Goal: Transaction & Acquisition: Subscribe to service/newsletter

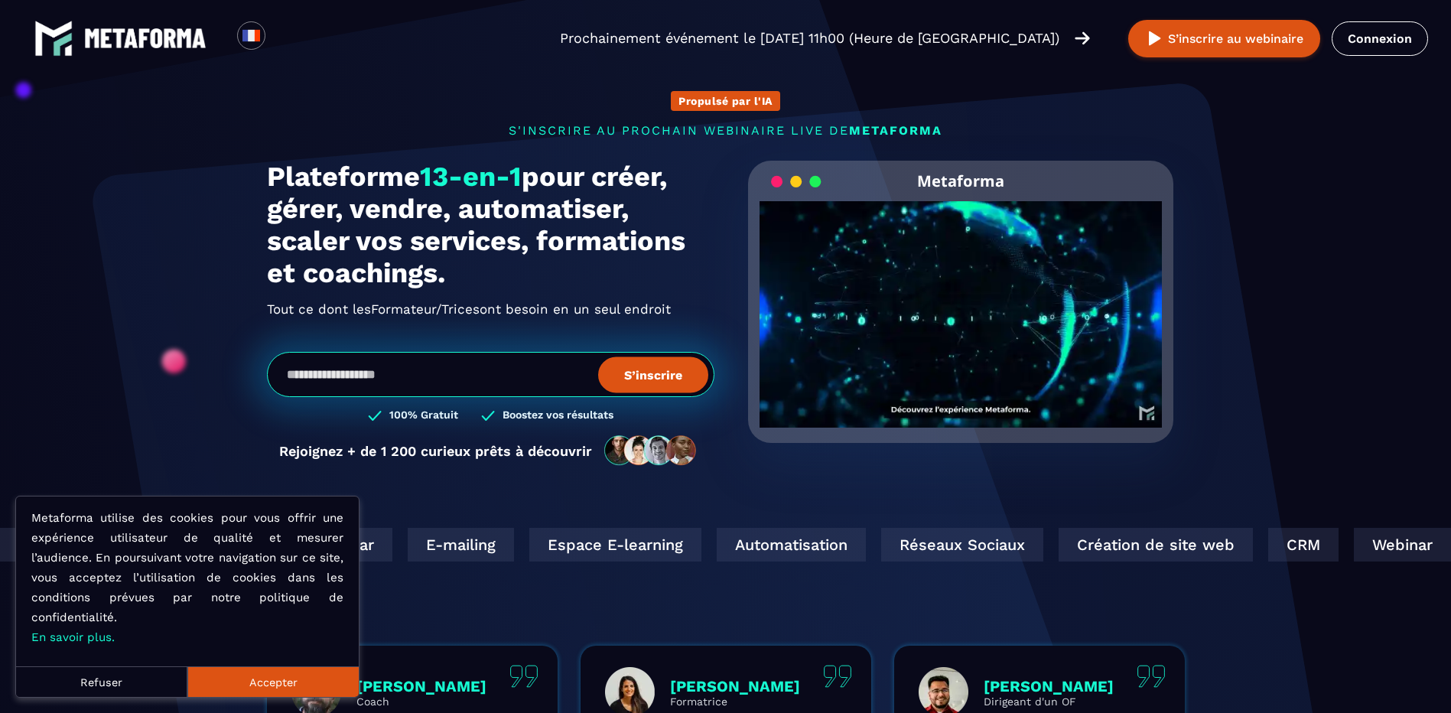
click at [328, 685] on button "Accepter" at bounding box center [272, 681] width 171 height 31
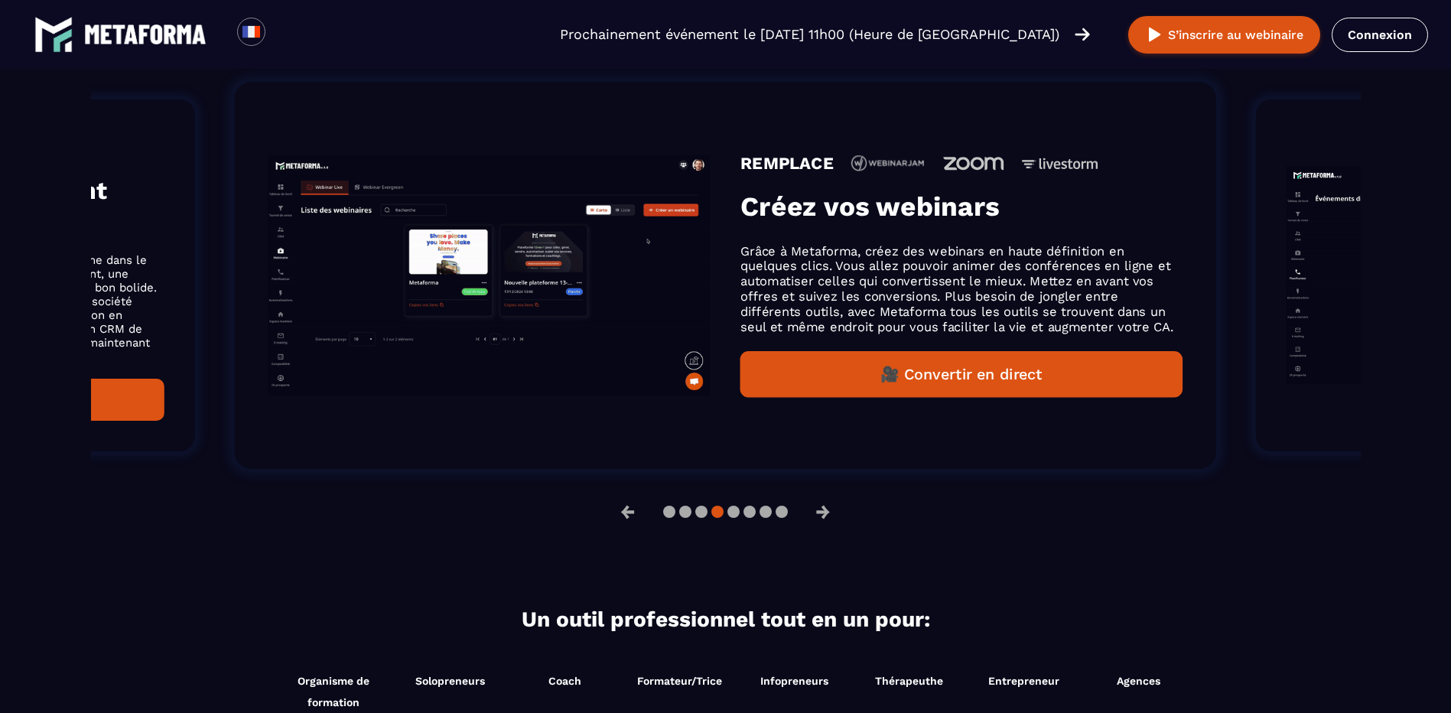
scroll to position [1377, 0]
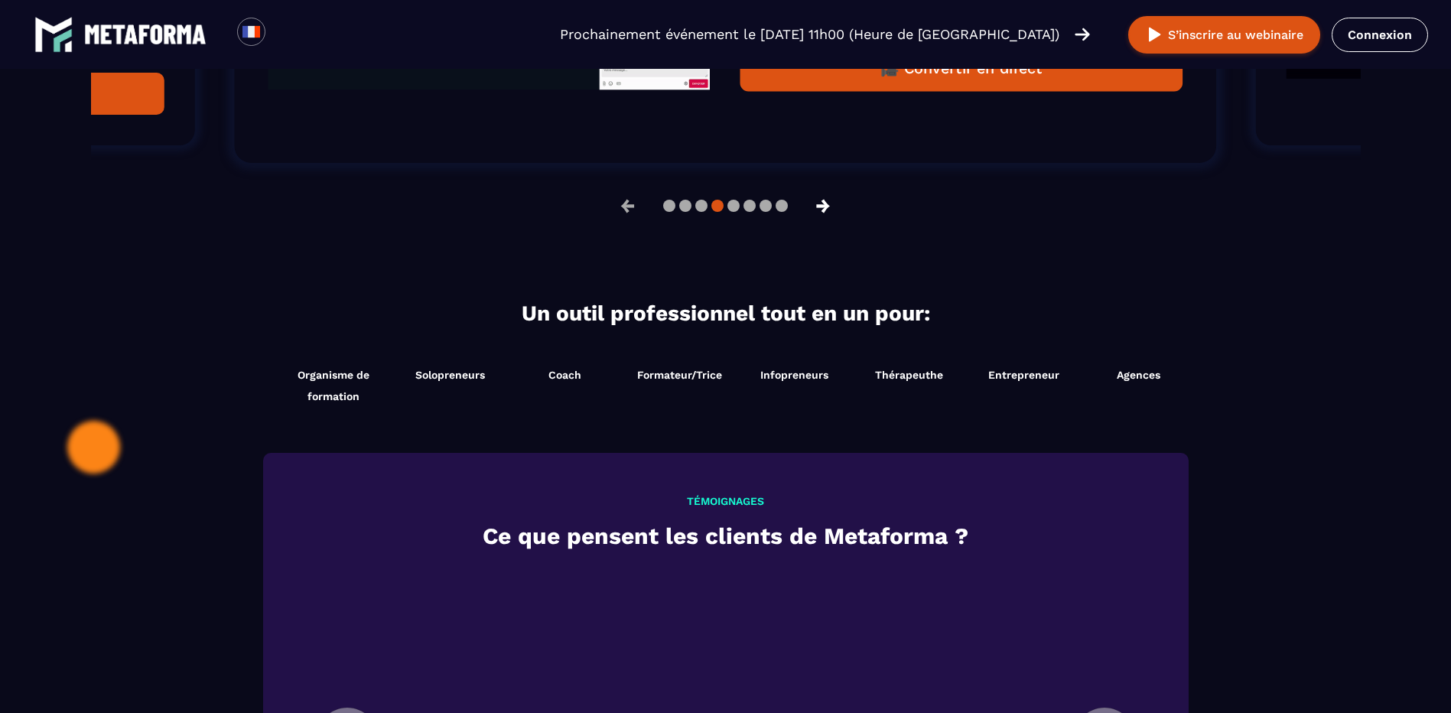
click at [832, 224] on button "→" at bounding box center [823, 205] width 40 height 37
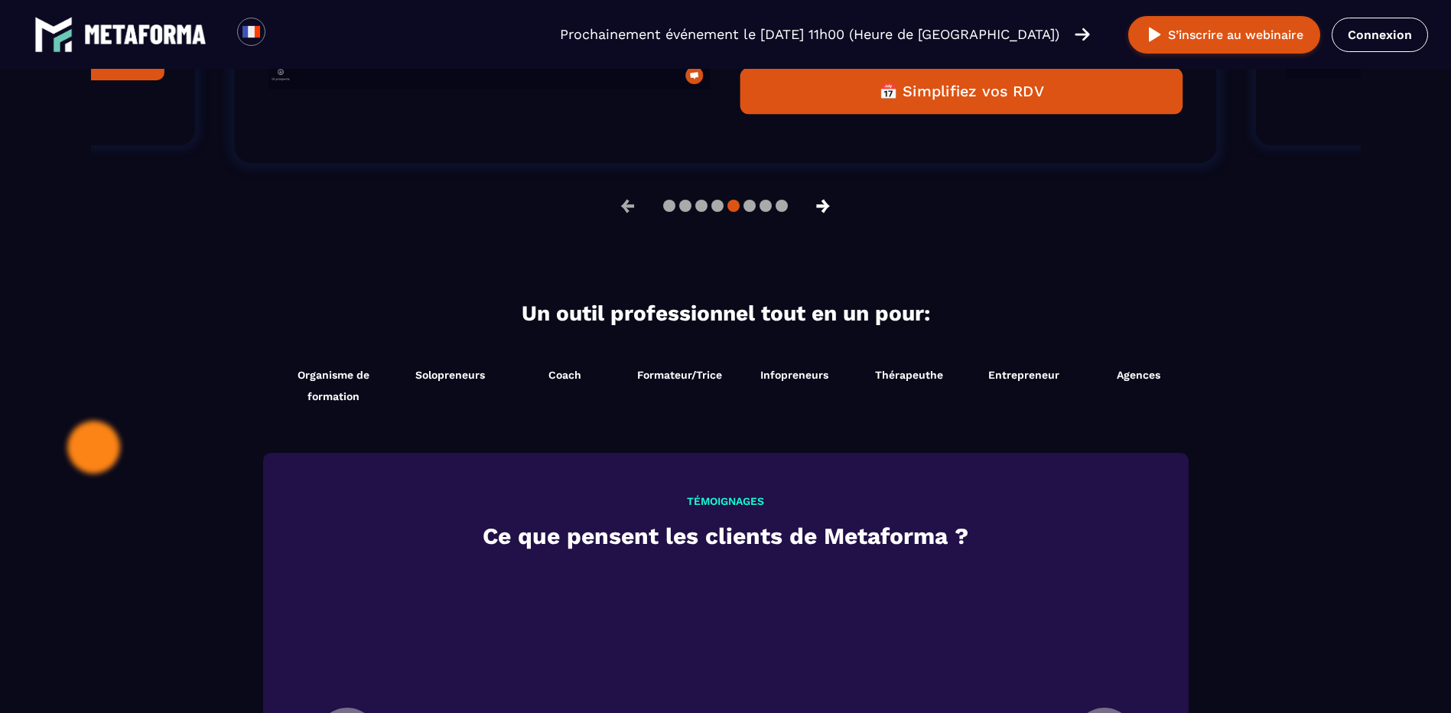
click at [832, 224] on button "→" at bounding box center [823, 205] width 40 height 37
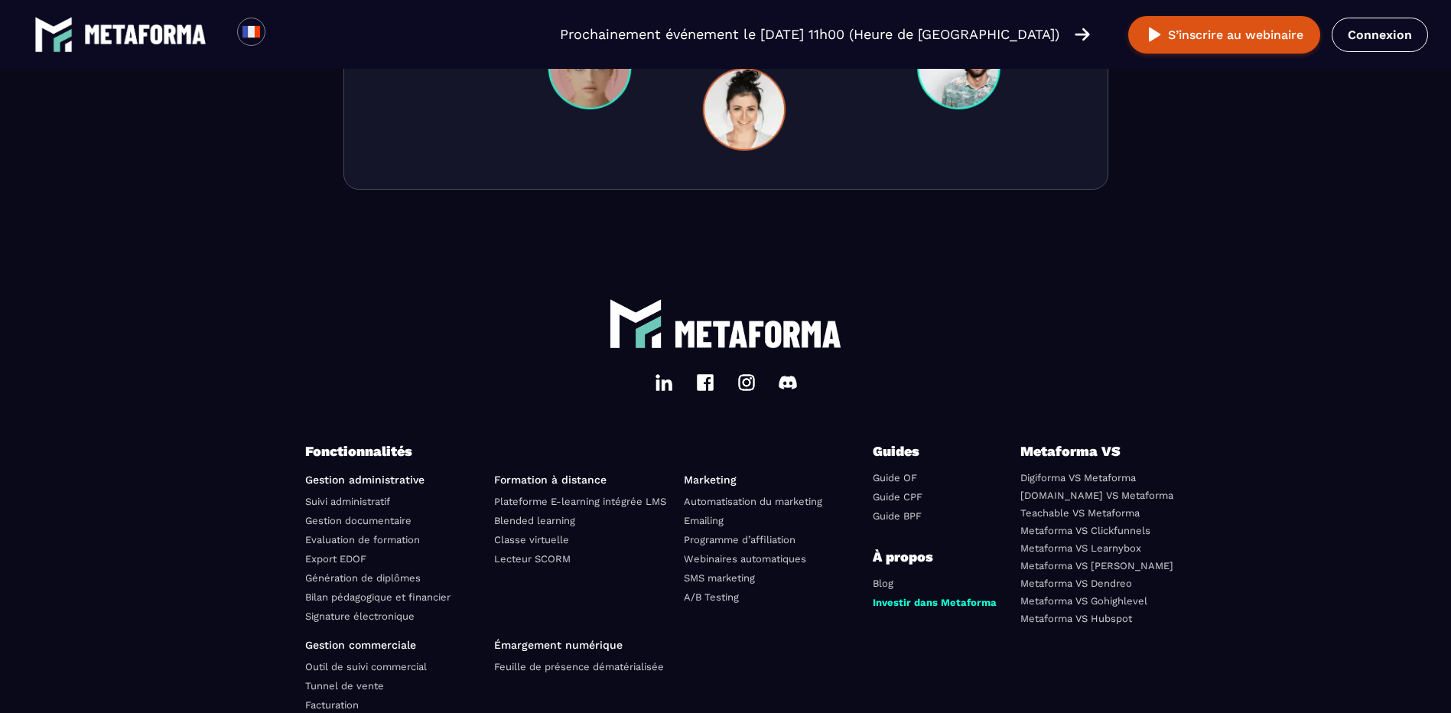
scroll to position [5149, 0]
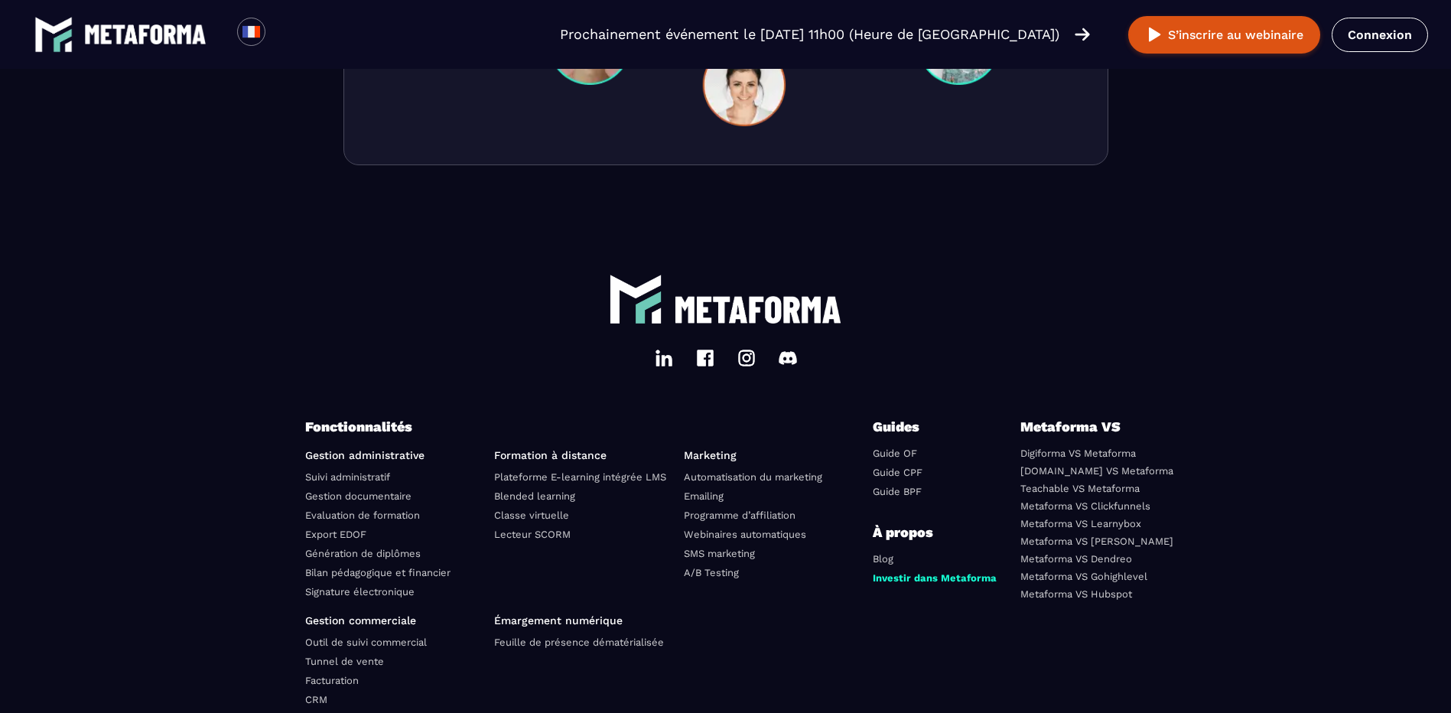
click at [1093, 547] on link "Metaforma VS Kajabi" at bounding box center [1096, 540] width 153 height 11
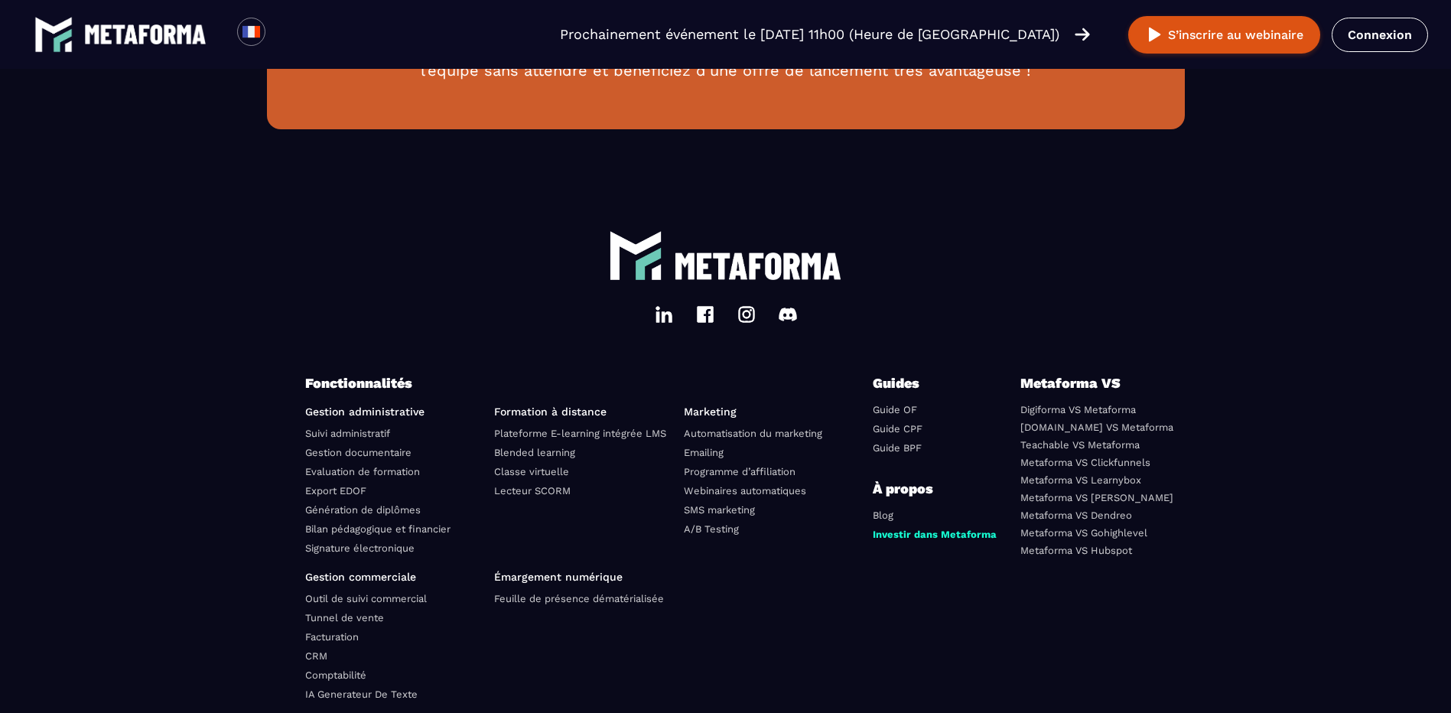
scroll to position [4277, 0]
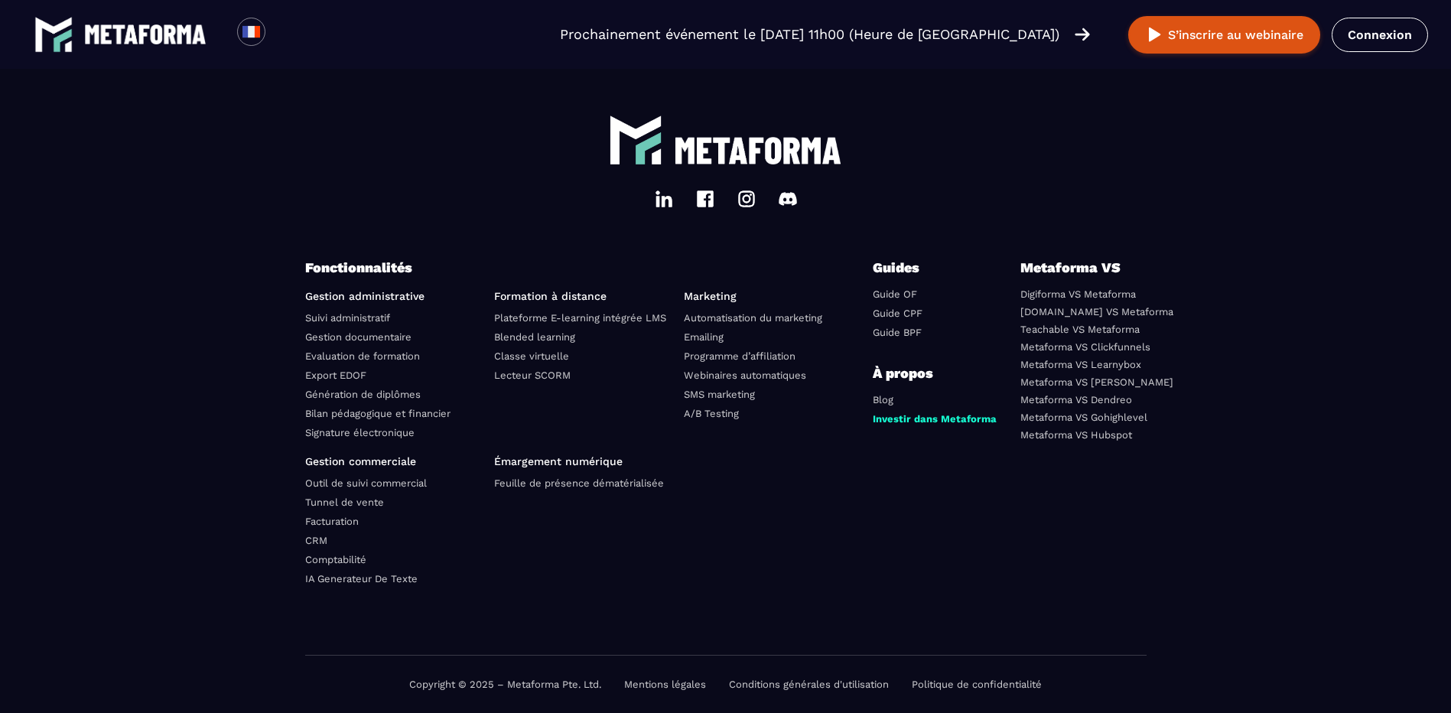
click at [711, 342] on link "Emailing" at bounding box center [704, 336] width 40 height 11
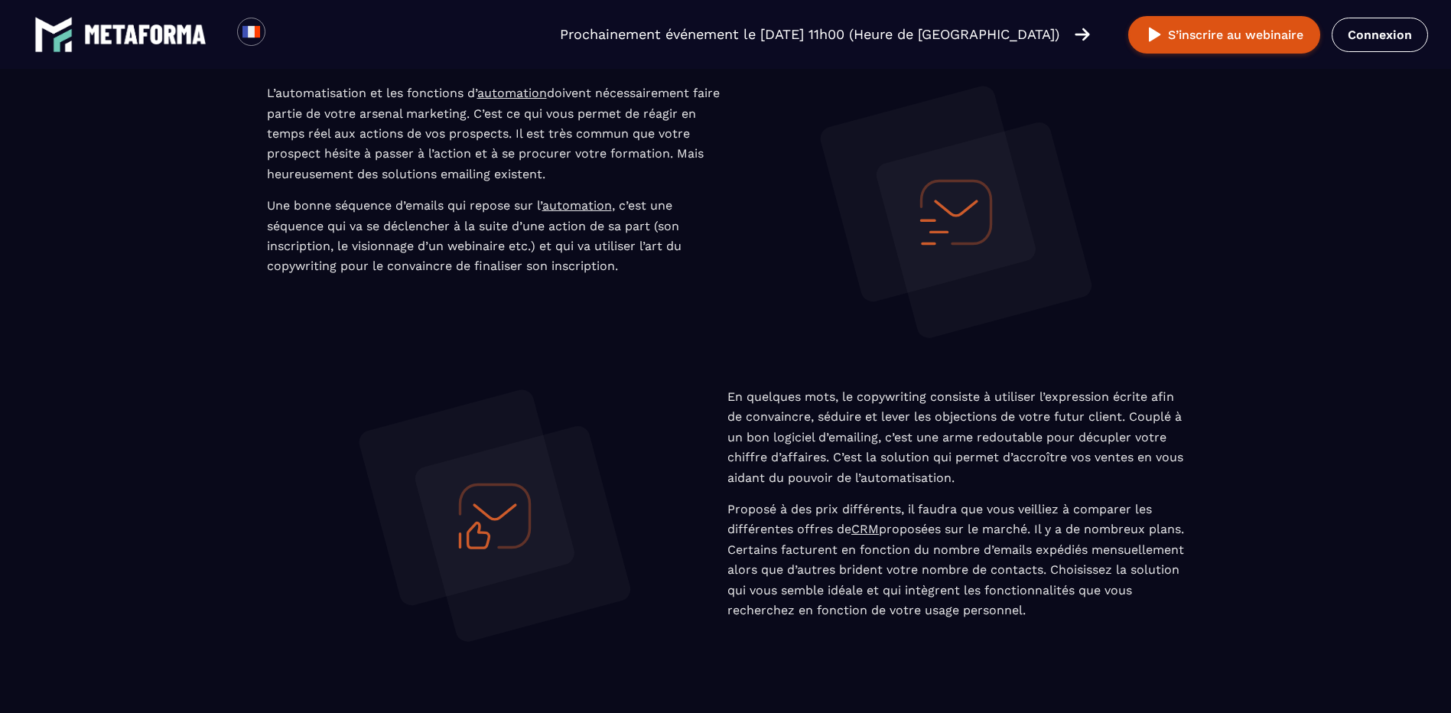
scroll to position [2830, 0]
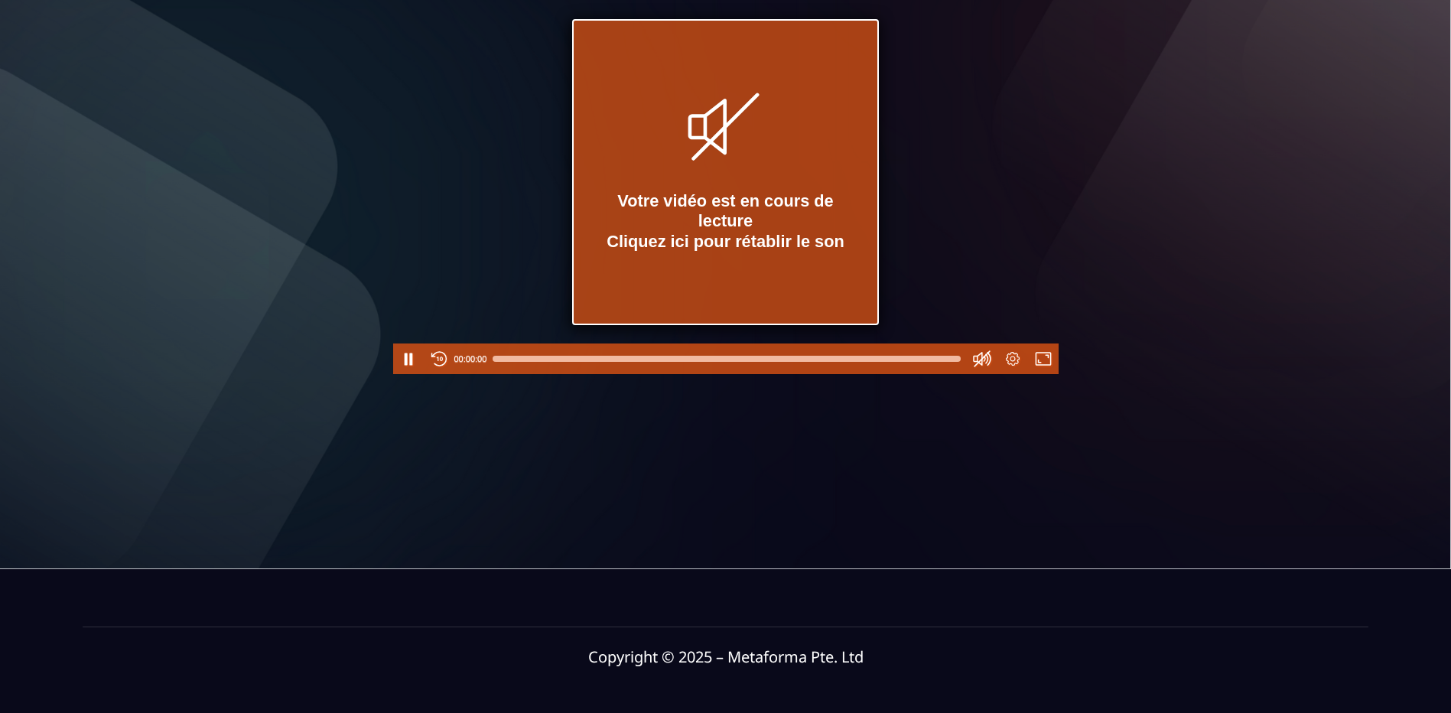
scroll to position [285, 0]
click at [920, 360] on div at bounding box center [726, 359] width 467 height 24
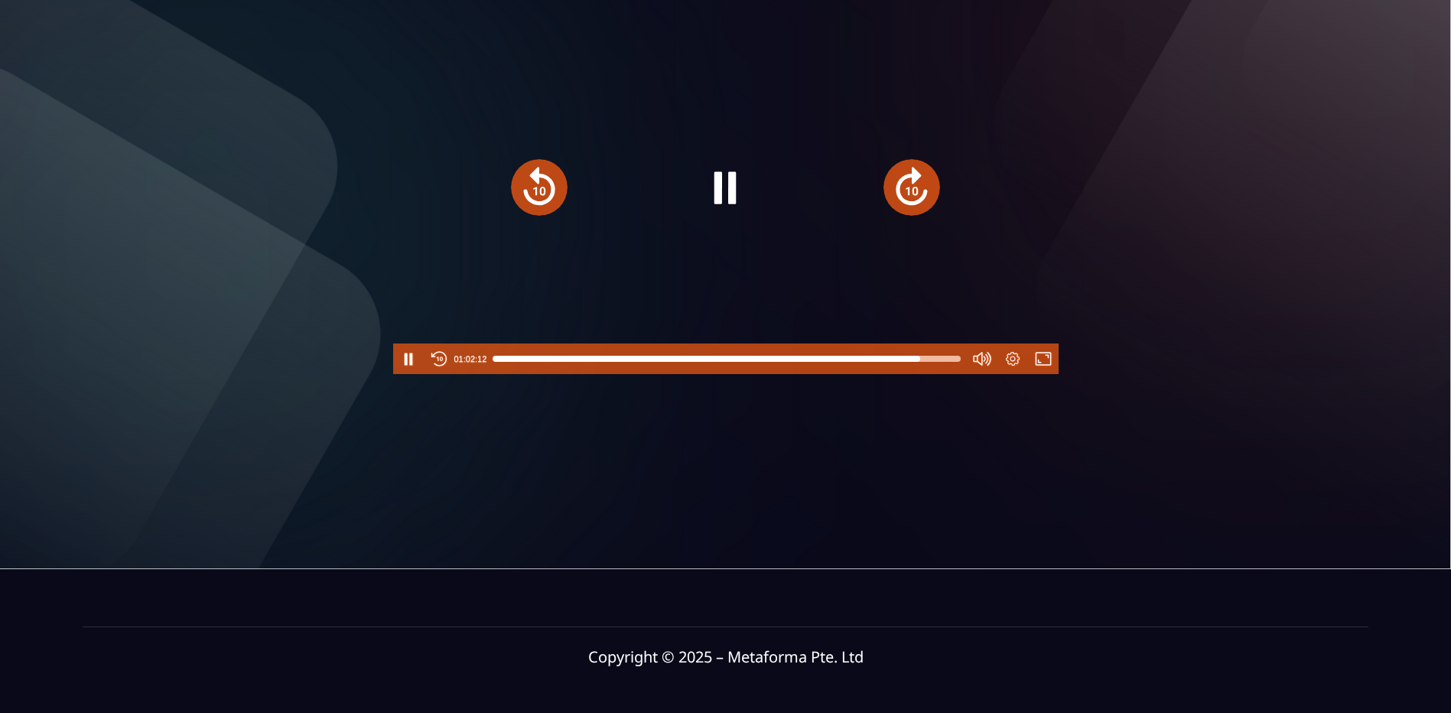
click at [935, 356] on div at bounding box center [726, 359] width 467 height 24
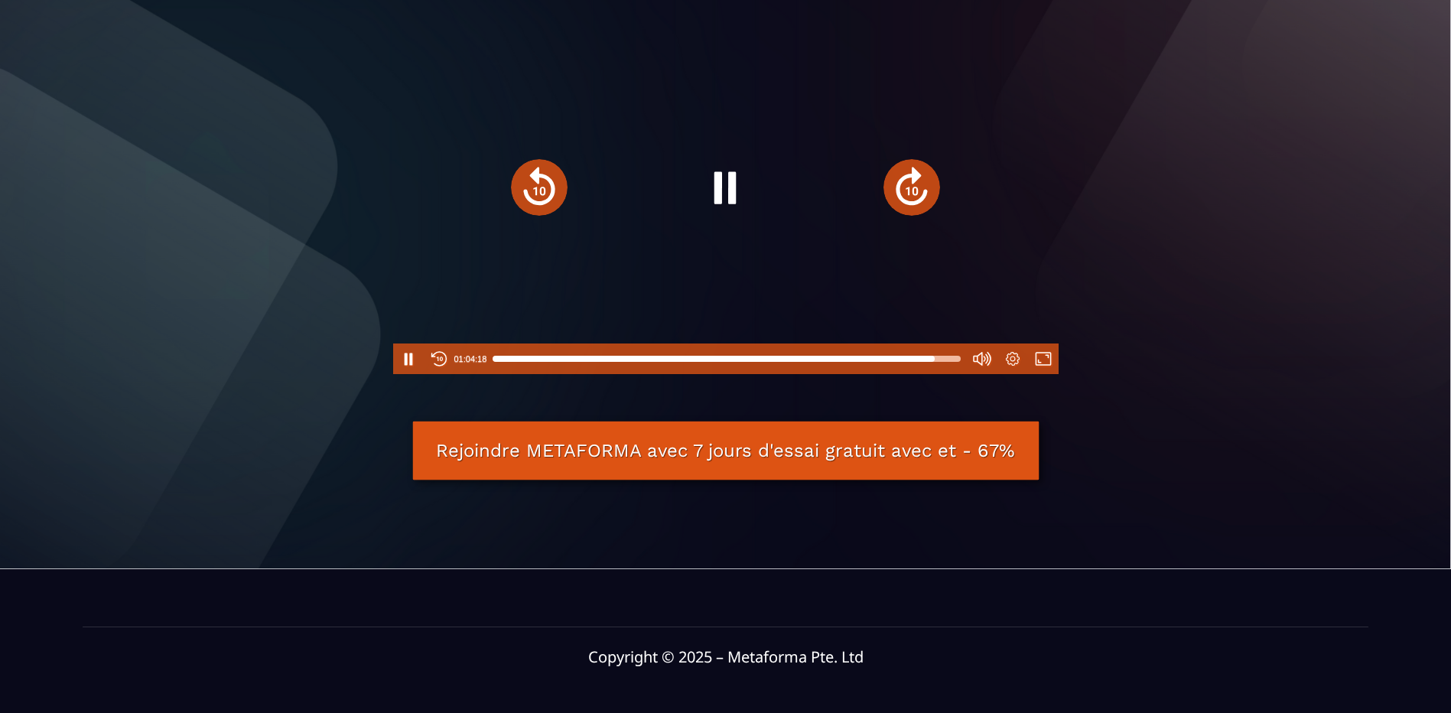
type input "******"
click at [946, 360] on div at bounding box center [726, 359] width 467 height 24
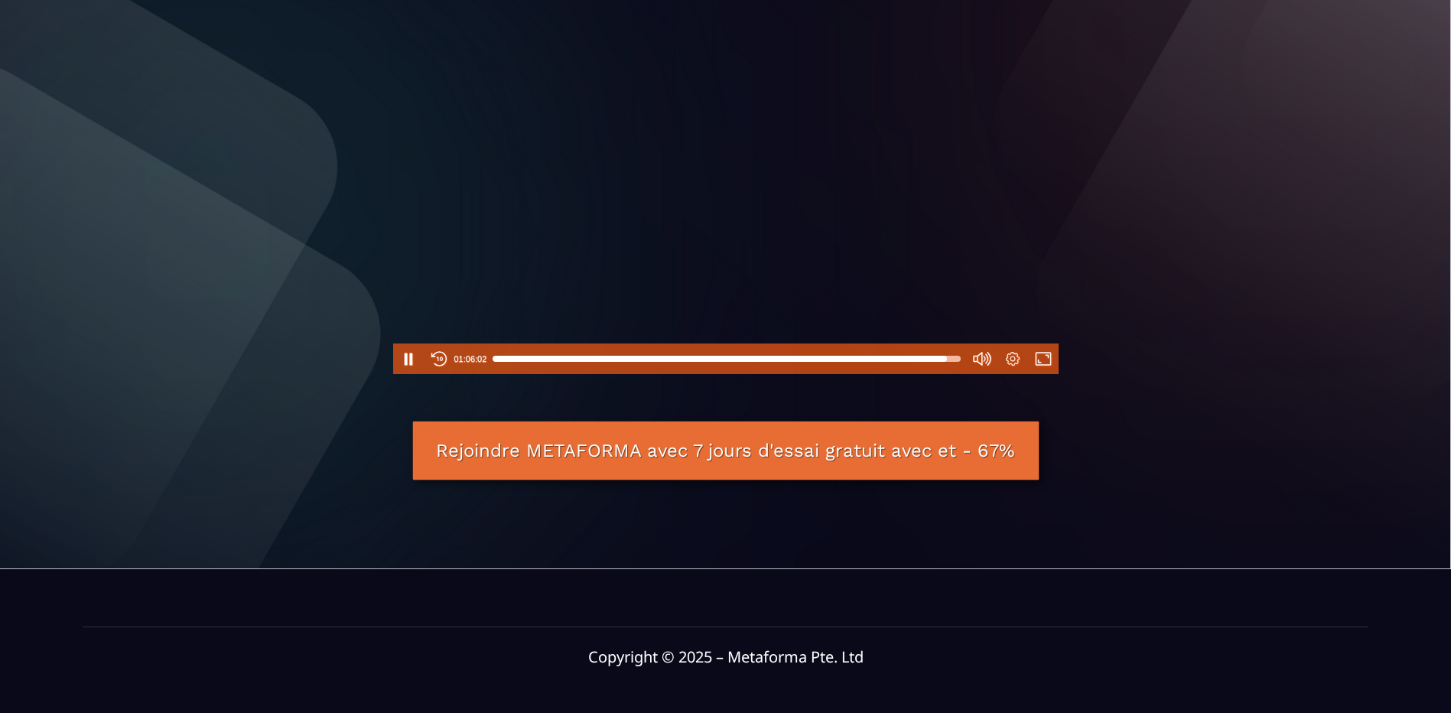
click at [789, 461] on link "Rejoindre METAFORMA avec 7 jours d'essai gratuit avec et - 67%" at bounding box center [725, 450] width 626 height 59
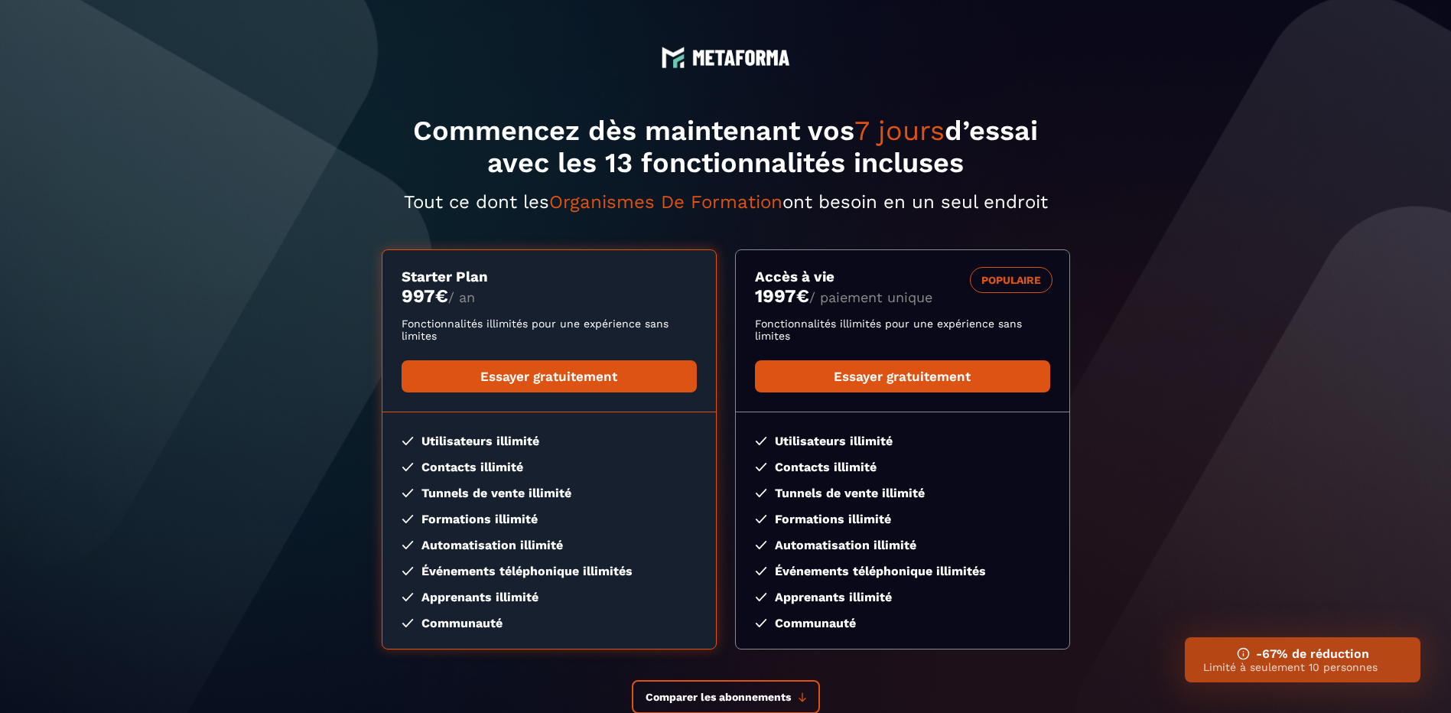
scroll to position [76, 0]
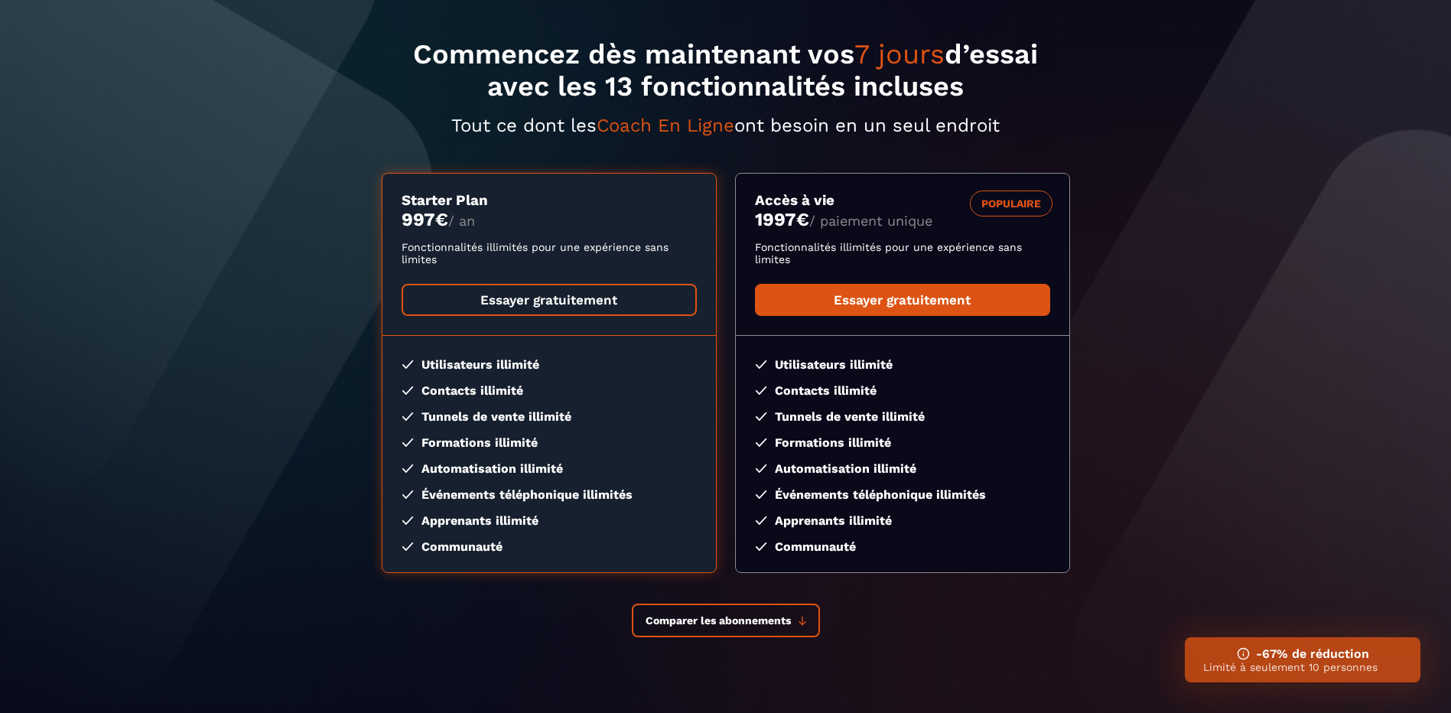
click at [529, 302] on link "Essayer gratuitement" at bounding box center [549, 300] width 295 height 32
